Goal: Transaction & Acquisition: Subscribe to service/newsletter

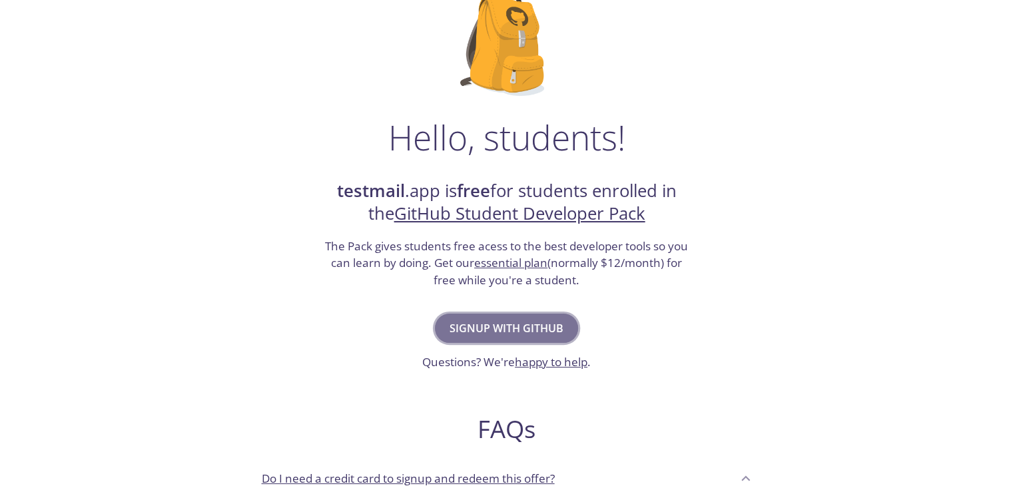
click at [522, 326] on span "Signup with GitHub" at bounding box center [507, 328] width 114 height 19
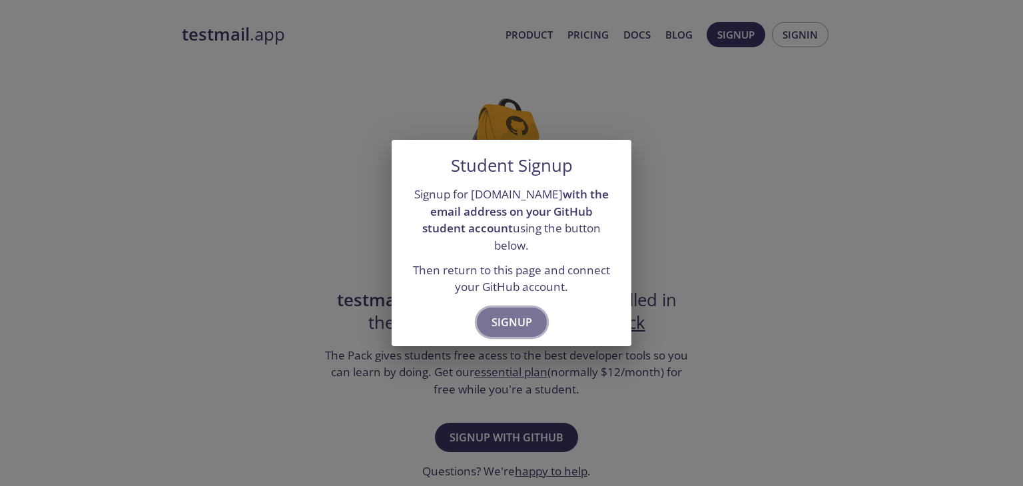
click at [518, 313] on span "Signup" at bounding box center [512, 322] width 41 height 19
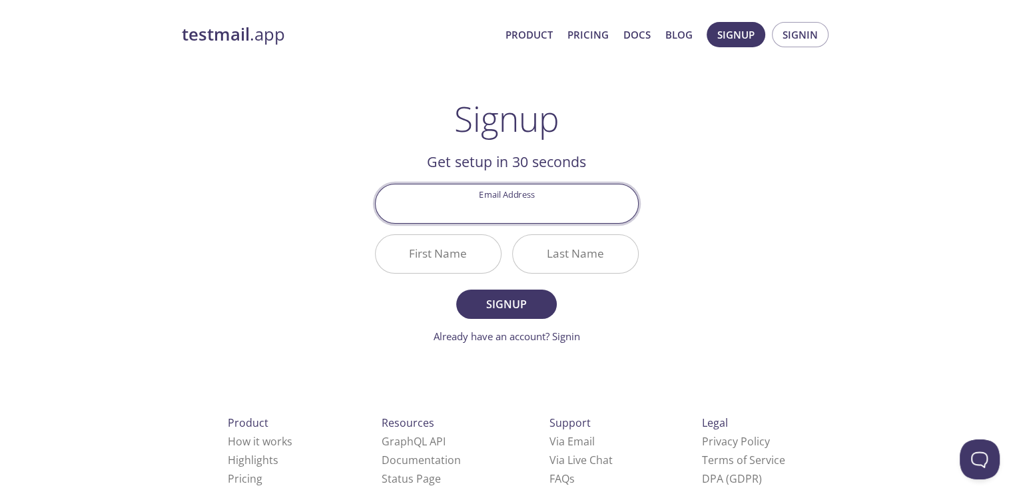
click at [522, 214] on input "Email Address" at bounding box center [507, 204] width 263 height 38
type input "[EMAIL_ADDRESS][DOMAIN_NAME]"
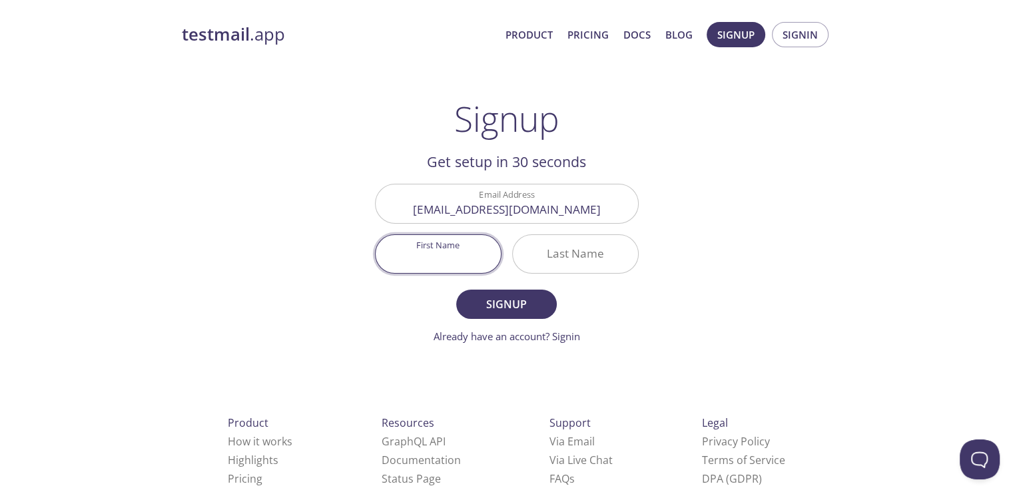
click at [448, 264] on input "First Name" at bounding box center [438, 254] width 125 height 38
type input "Harish"
click at [580, 251] on input "Last Name" at bounding box center [575, 254] width 125 height 38
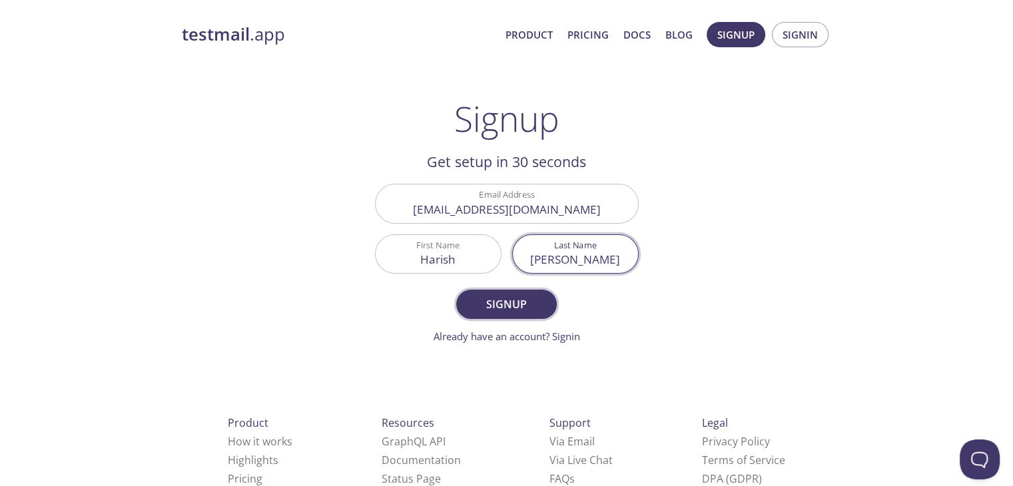
type input "[PERSON_NAME]"
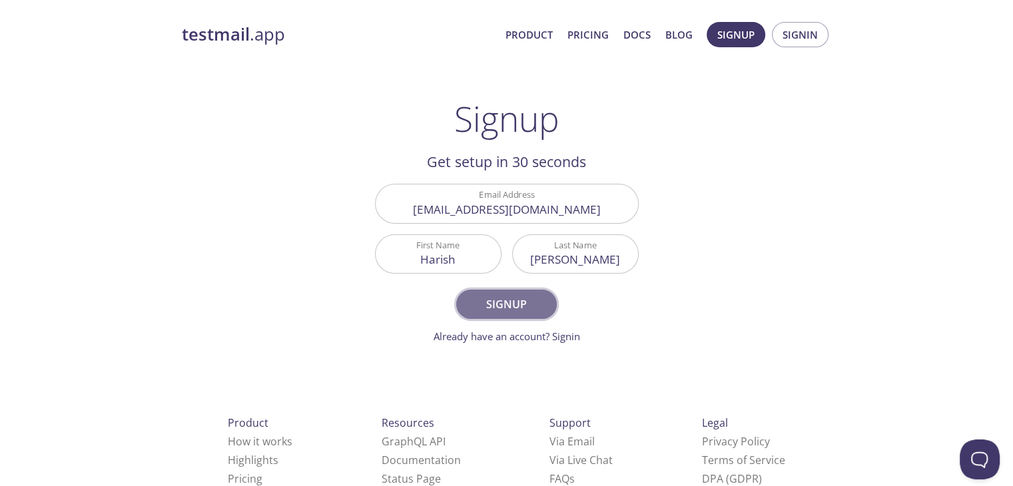
click at [518, 296] on span "Signup" at bounding box center [506, 304] width 71 height 19
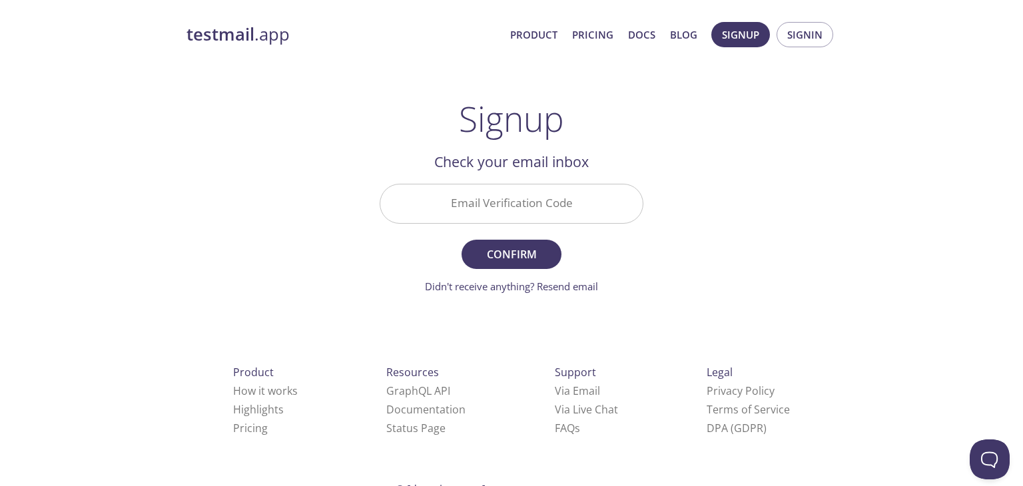
click at [525, 194] on input "Email Verification Code" at bounding box center [511, 204] width 263 height 38
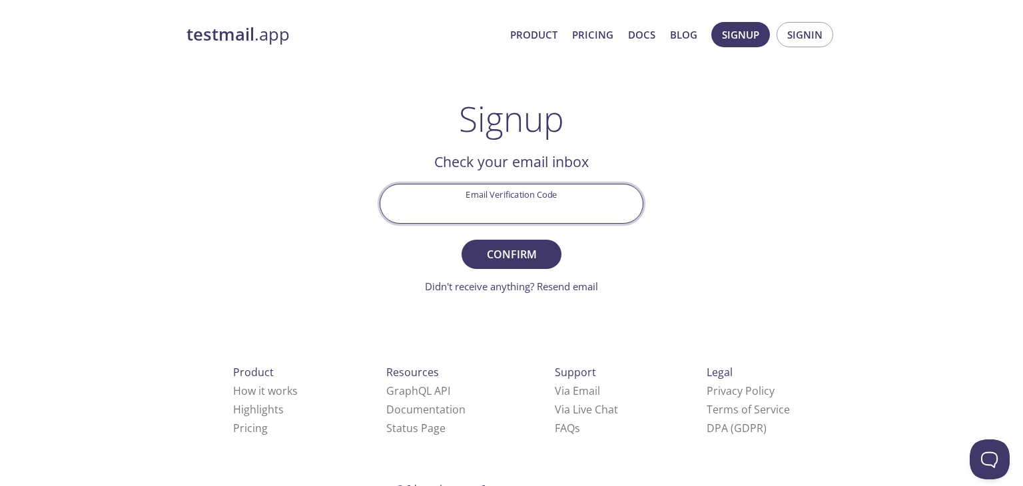
paste input "Y6FRZYR"
type input "Y6FRZYR"
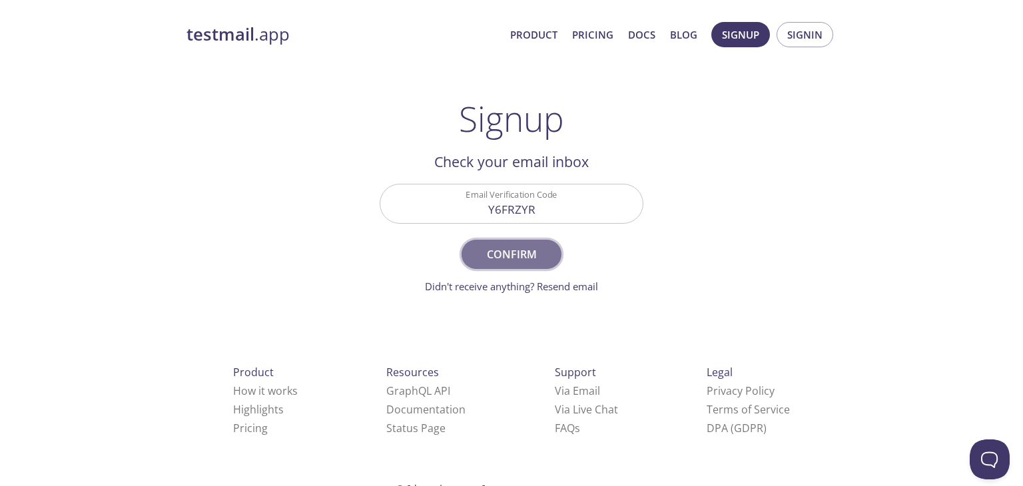
click at [521, 253] on span "Confirm" at bounding box center [511, 254] width 71 height 19
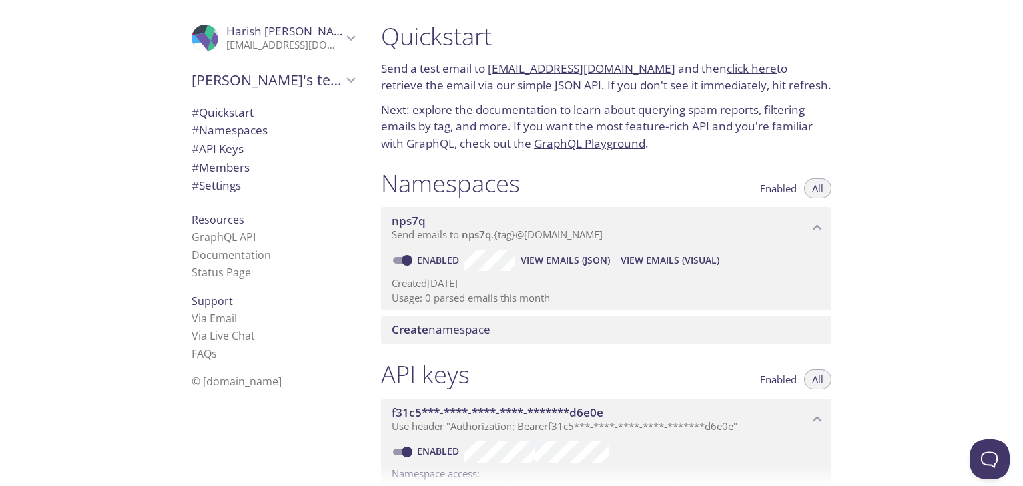
click at [524, 65] on link "[EMAIL_ADDRESS][DOMAIN_NAME]" at bounding box center [582, 68] width 188 height 15
drag, startPoint x: 486, startPoint y: 69, endPoint x: 653, endPoint y: 57, distance: 167.0
click at [653, 57] on div "Quickstart Send a test email to [EMAIL_ADDRESS][DOMAIN_NAME] and then click her…" at bounding box center [606, 86] width 472 height 147
copy p "[EMAIL_ADDRESS][DOMAIN_NAME]"
click at [729, 65] on link "click here" at bounding box center [752, 68] width 50 height 15
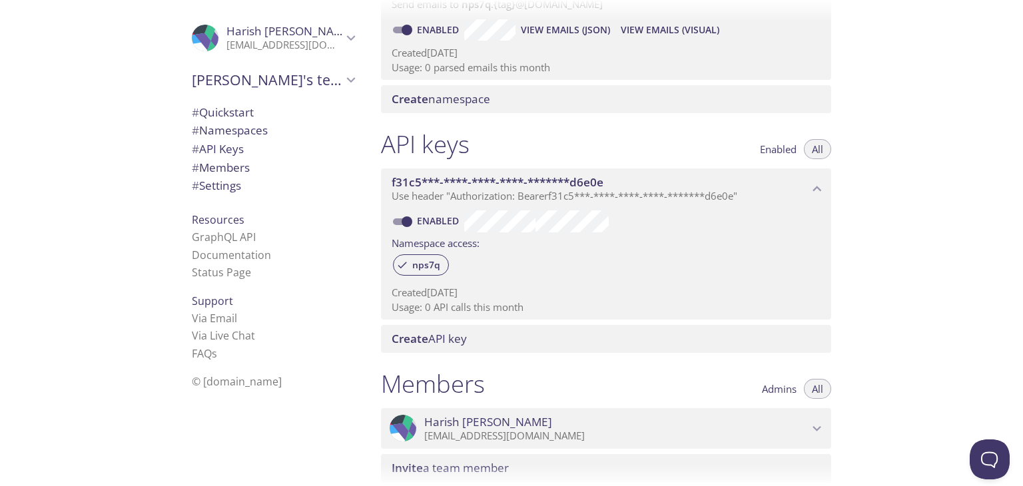
scroll to position [461, 0]
